Goal: Use online tool/utility: Use online tool/utility

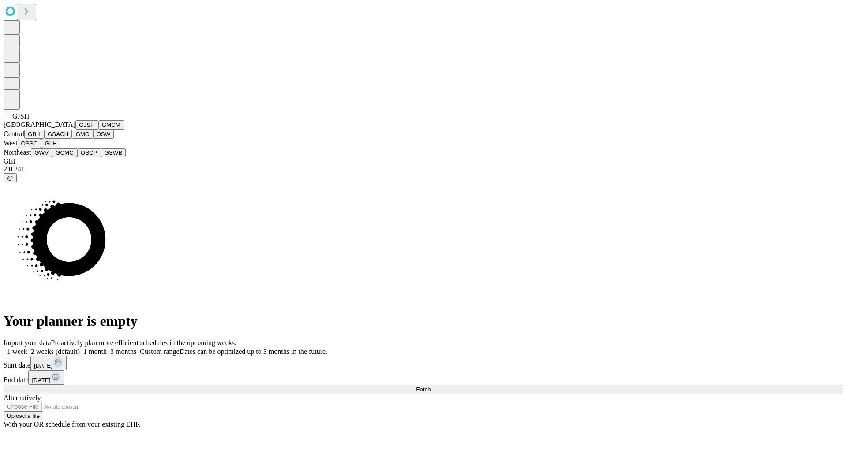
click at [75, 130] on button "GJSH" at bounding box center [86, 124] width 23 height 9
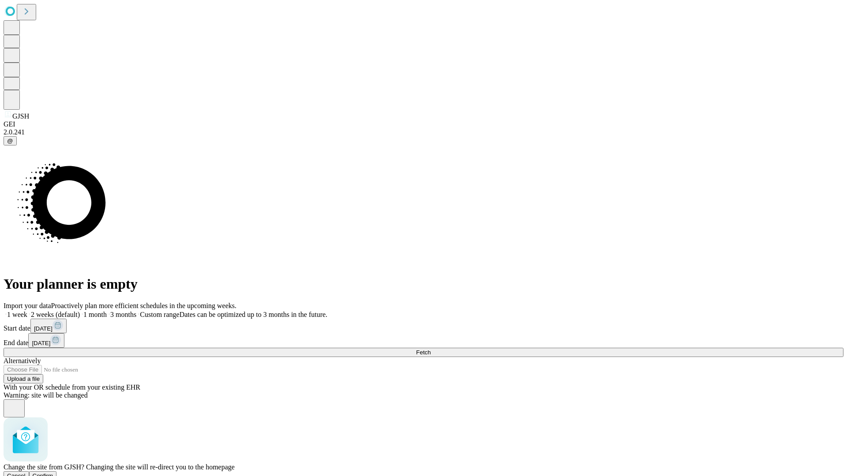
click at [53, 473] on span "Confirm" at bounding box center [43, 476] width 21 height 7
click at [107, 311] on label "1 month" at bounding box center [93, 314] width 27 height 7
click at [430, 349] on span "Fetch" at bounding box center [423, 352] width 15 height 7
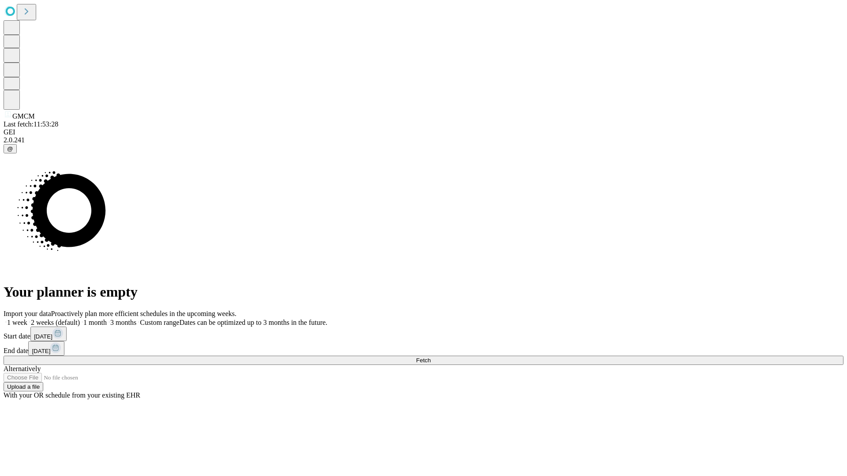
click at [107, 319] on label "1 month" at bounding box center [93, 322] width 27 height 7
click at [430, 357] on span "Fetch" at bounding box center [423, 360] width 15 height 7
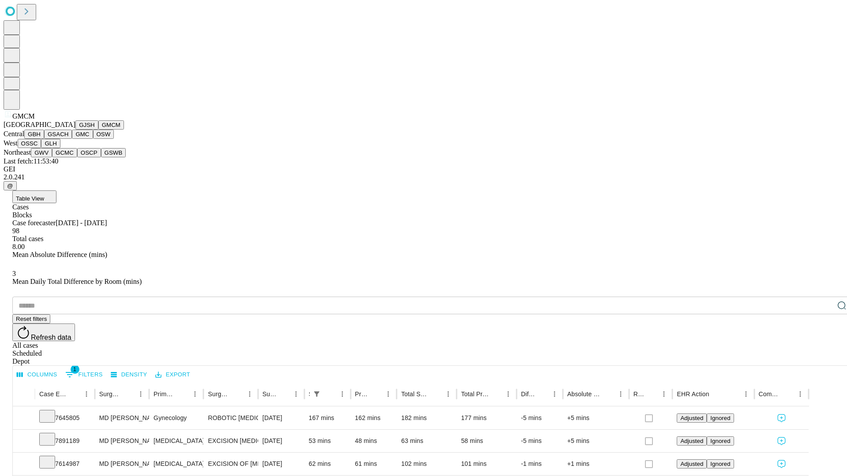
click at [44, 139] on button "GBH" at bounding box center [34, 134] width 20 height 9
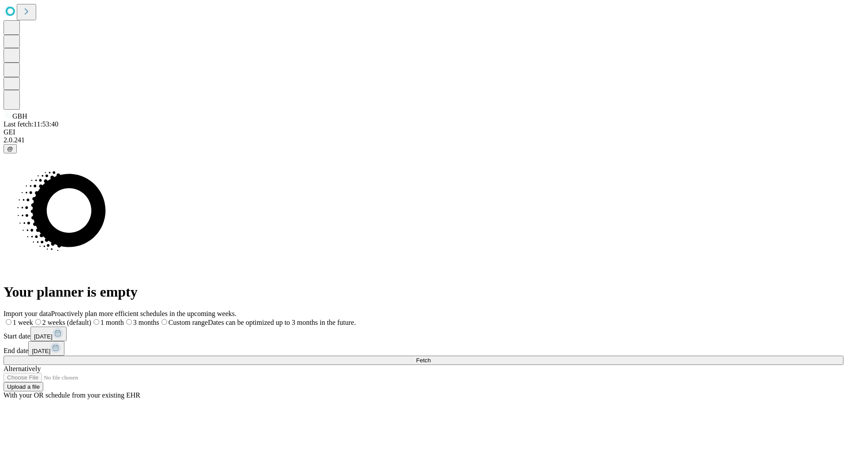
click at [124, 319] on label "1 month" at bounding box center [107, 322] width 33 height 7
click at [430, 357] on span "Fetch" at bounding box center [423, 360] width 15 height 7
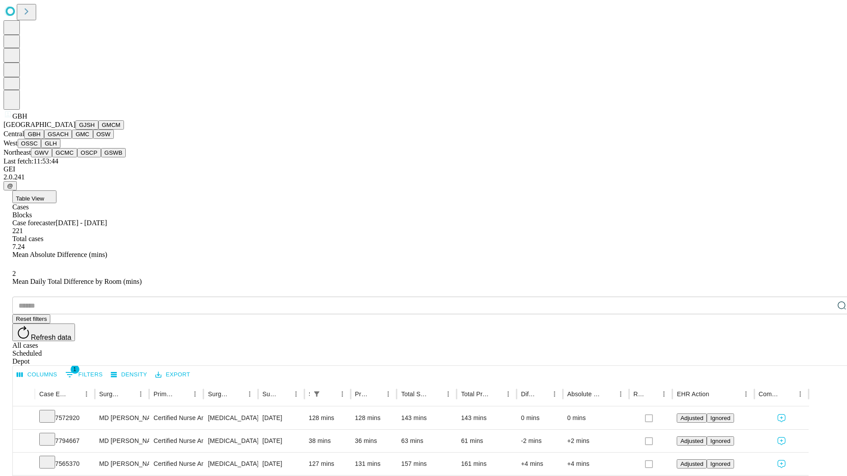
click at [68, 139] on button "GSACH" at bounding box center [58, 134] width 28 height 9
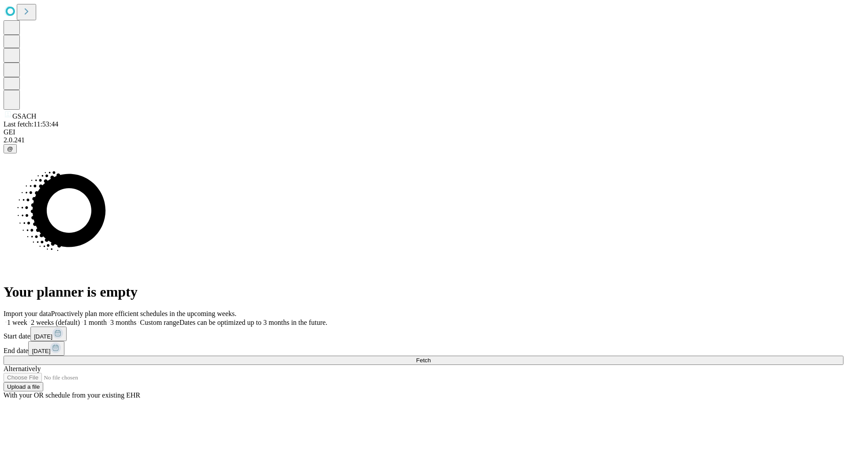
click at [107, 319] on label "1 month" at bounding box center [93, 322] width 27 height 7
click at [430, 357] on span "Fetch" at bounding box center [423, 360] width 15 height 7
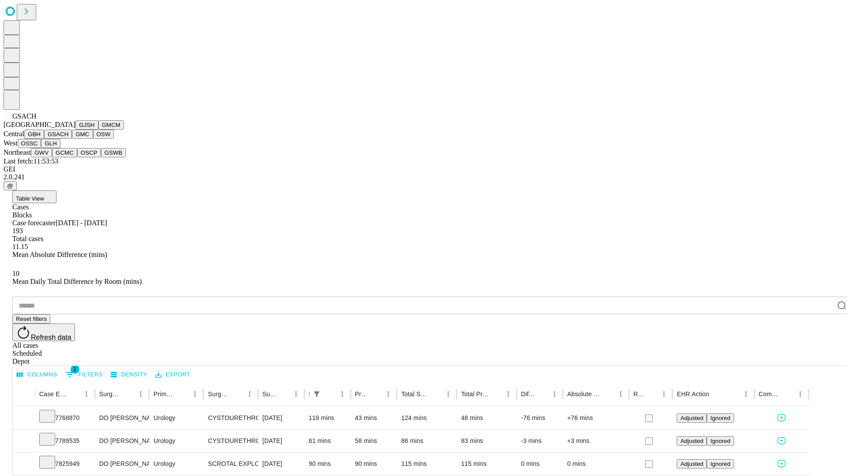
click at [72, 139] on button "GMC" at bounding box center [82, 134] width 21 height 9
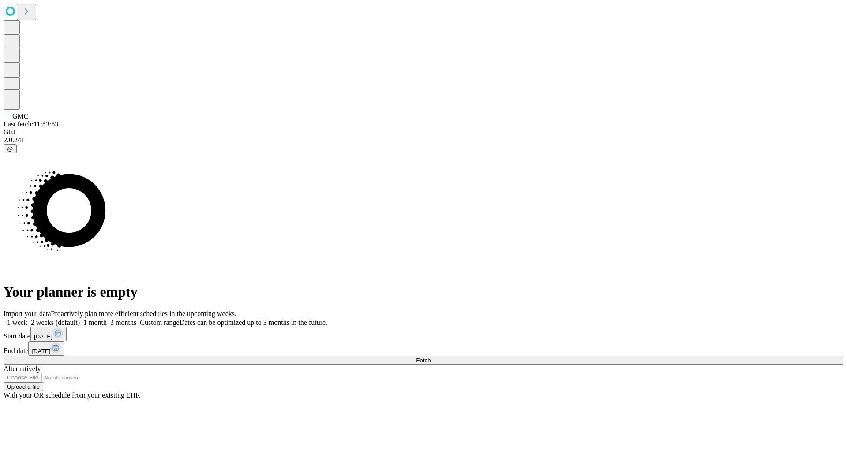
click at [107, 319] on label "1 month" at bounding box center [93, 322] width 27 height 7
click at [430, 357] on span "Fetch" at bounding box center [423, 360] width 15 height 7
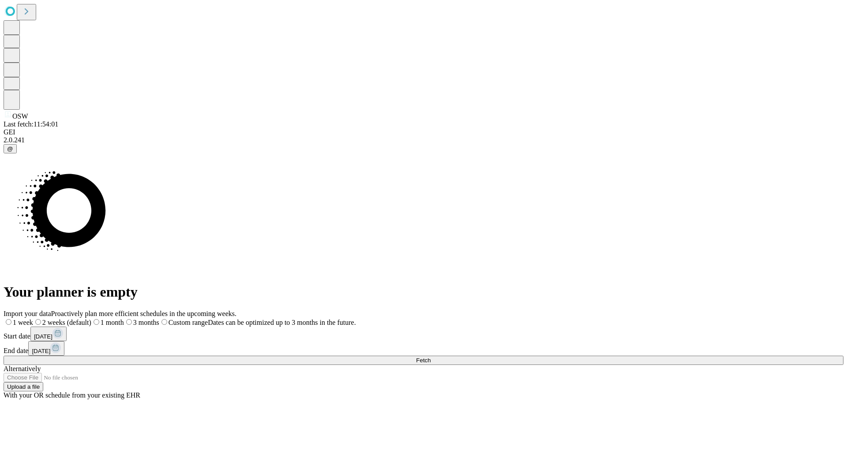
click at [430, 357] on span "Fetch" at bounding box center [423, 360] width 15 height 7
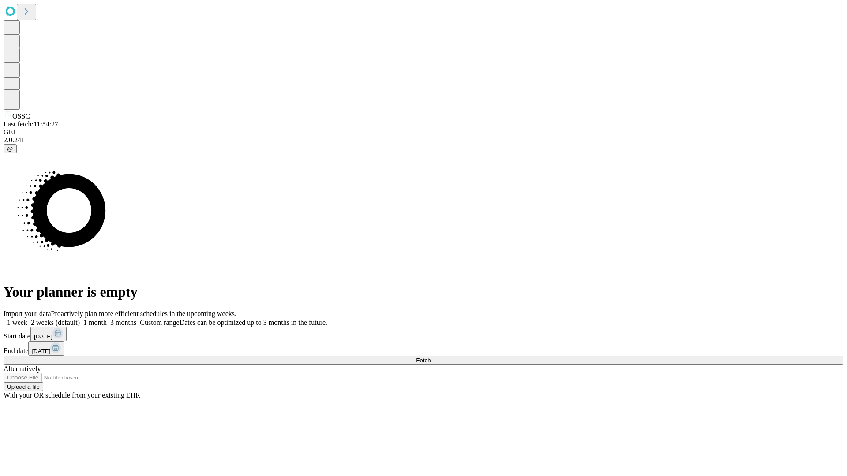
click at [107, 319] on label "1 month" at bounding box center [93, 322] width 27 height 7
click at [430, 357] on span "Fetch" at bounding box center [423, 360] width 15 height 7
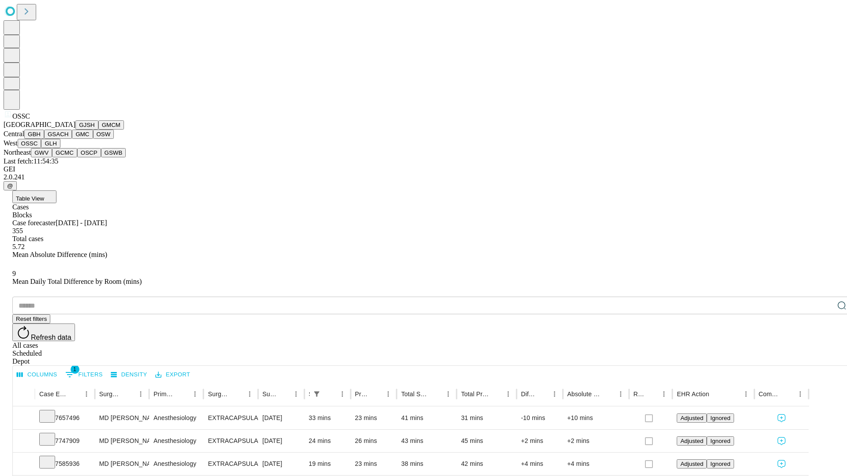
click at [60, 148] on button "GLH" at bounding box center [50, 143] width 19 height 9
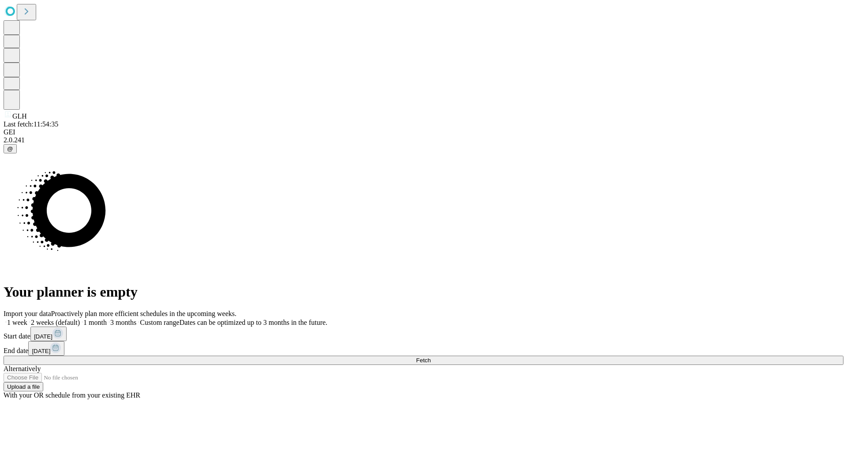
click at [107, 319] on label "1 month" at bounding box center [93, 322] width 27 height 7
click at [430, 357] on span "Fetch" at bounding box center [423, 360] width 15 height 7
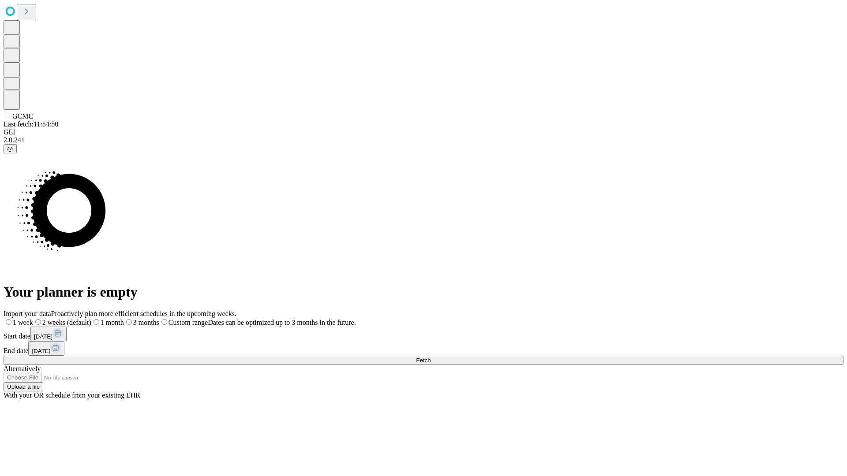
click at [124, 319] on label "1 month" at bounding box center [107, 322] width 33 height 7
click at [430, 357] on span "Fetch" at bounding box center [423, 360] width 15 height 7
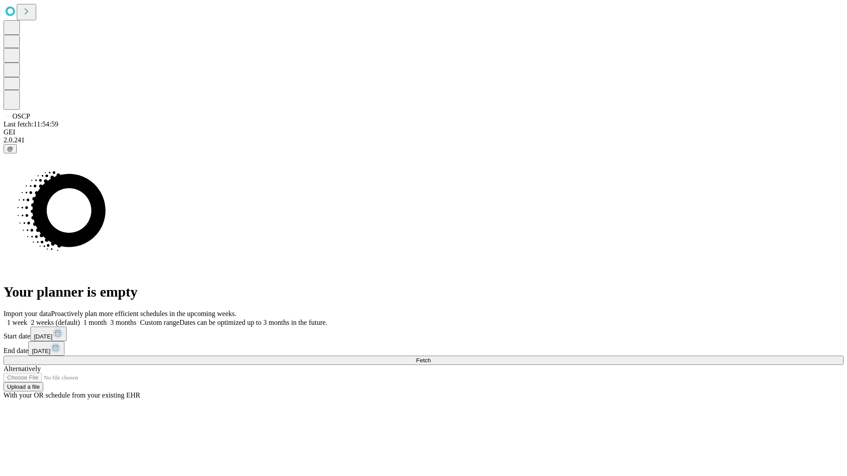
click at [107, 319] on label "1 month" at bounding box center [93, 322] width 27 height 7
click at [430, 357] on span "Fetch" at bounding box center [423, 360] width 15 height 7
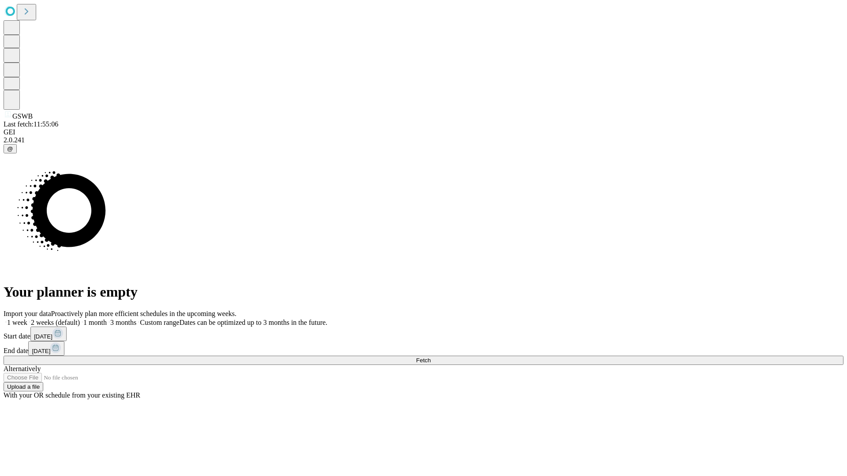
click at [107, 319] on label "1 month" at bounding box center [93, 322] width 27 height 7
click at [430, 357] on span "Fetch" at bounding box center [423, 360] width 15 height 7
